Goal: Task Accomplishment & Management: Use online tool/utility

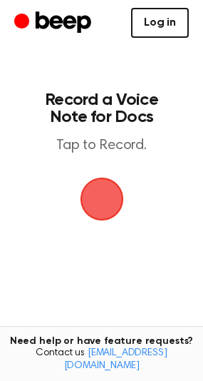
click at [170, 21] on link "Log in" at bounding box center [160, 23] width 58 height 30
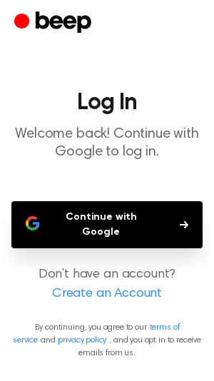
click at [138, 210] on button "Continue with Google" at bounding box center [106, 224] width 191 height 47
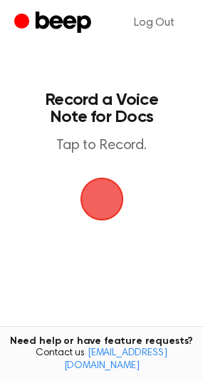
click at [102, 207] on span "button" at bounding box center [102, 199] width 78 height 78
click at [94, 195] on span "button" at bounding box center [102, 199] width 58 height 58
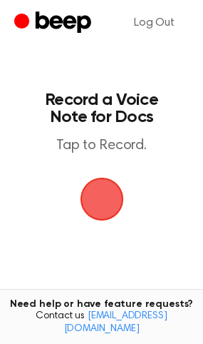
click at [90, 185] on span "button" at bounding box center [101, 199] width 76 height 76
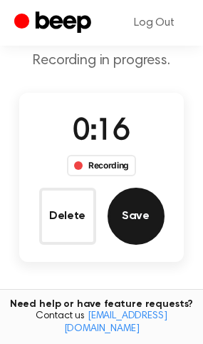
scroll to position [71, 0]
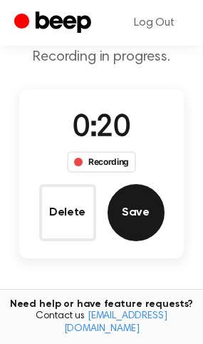
click at [128, 220] on button "Save" at bounding box center [136, 212] width 57 height 57
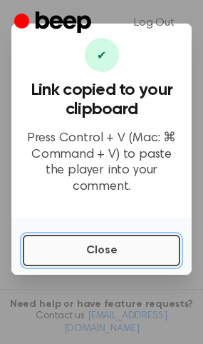
click at [105, 249] on button "Close" at bounding box center [102, 249] width 158 height 31
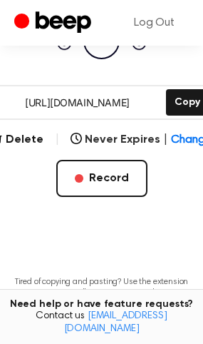
scroll to position [214, 0]
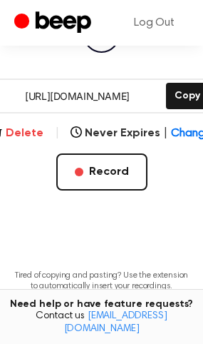
click at [19, 139] on button "Delete" at bounding box center [17, 133] width 52 height 17
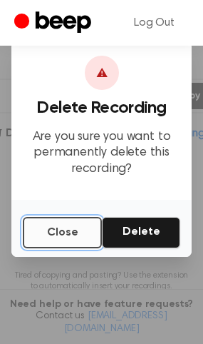
click at [88, 237] on button "Close" at bounding box center [62, 232] width 79 height 31
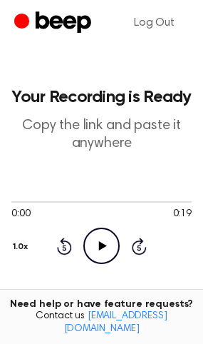
scroll to position [0, 0]
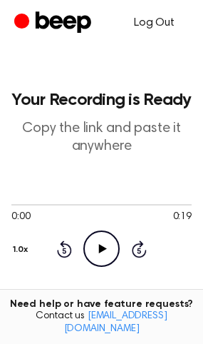
click at [170, 21] on link "Log Out" at bounding box center [154, 23] width 69 height 34
